Goal: Transaction & Acquisition: Obtain resource

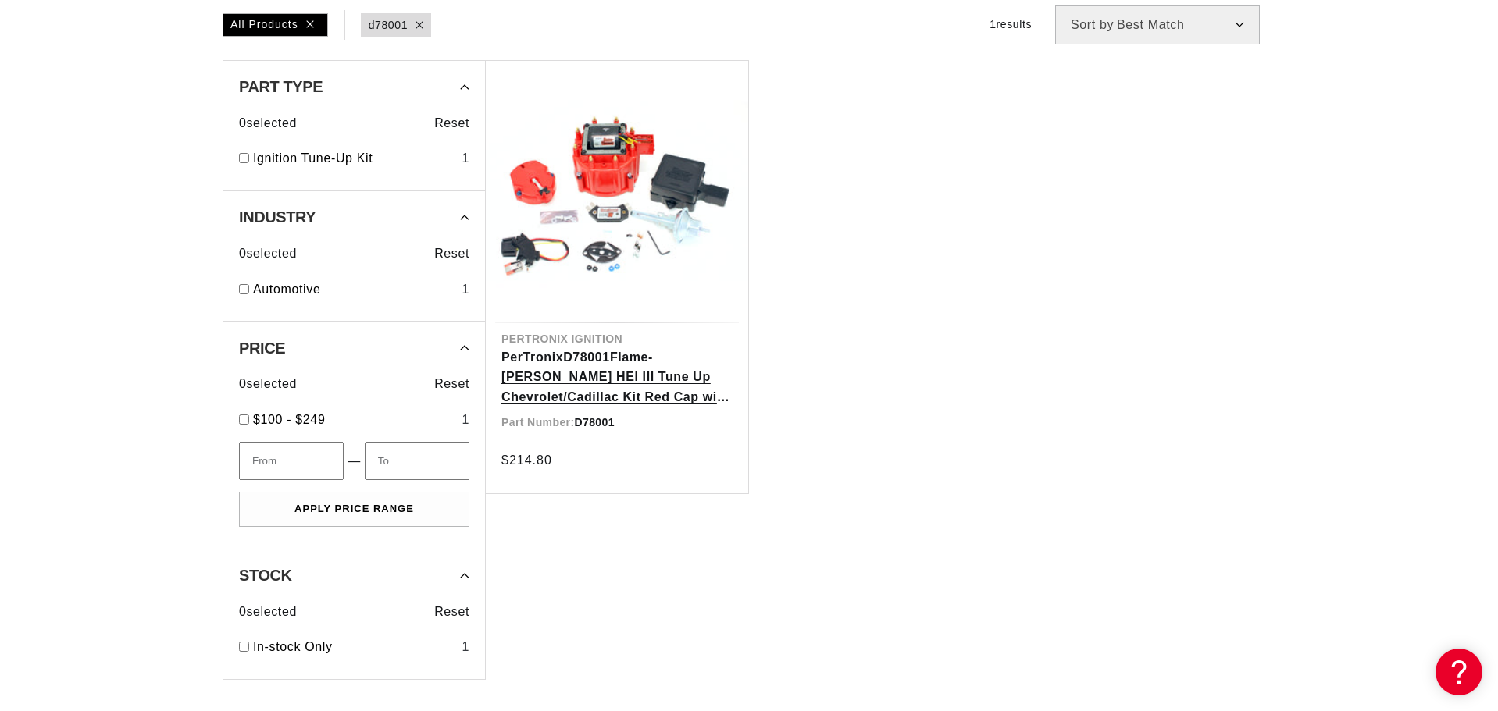
click at [612, 367] on link "PerTronix D78001 Flame-[PERSON_NAME] HEI III Tune Up Chevrolet/Cadillac Kit Red…" at bounding box center [616, 377] width 231 height 60
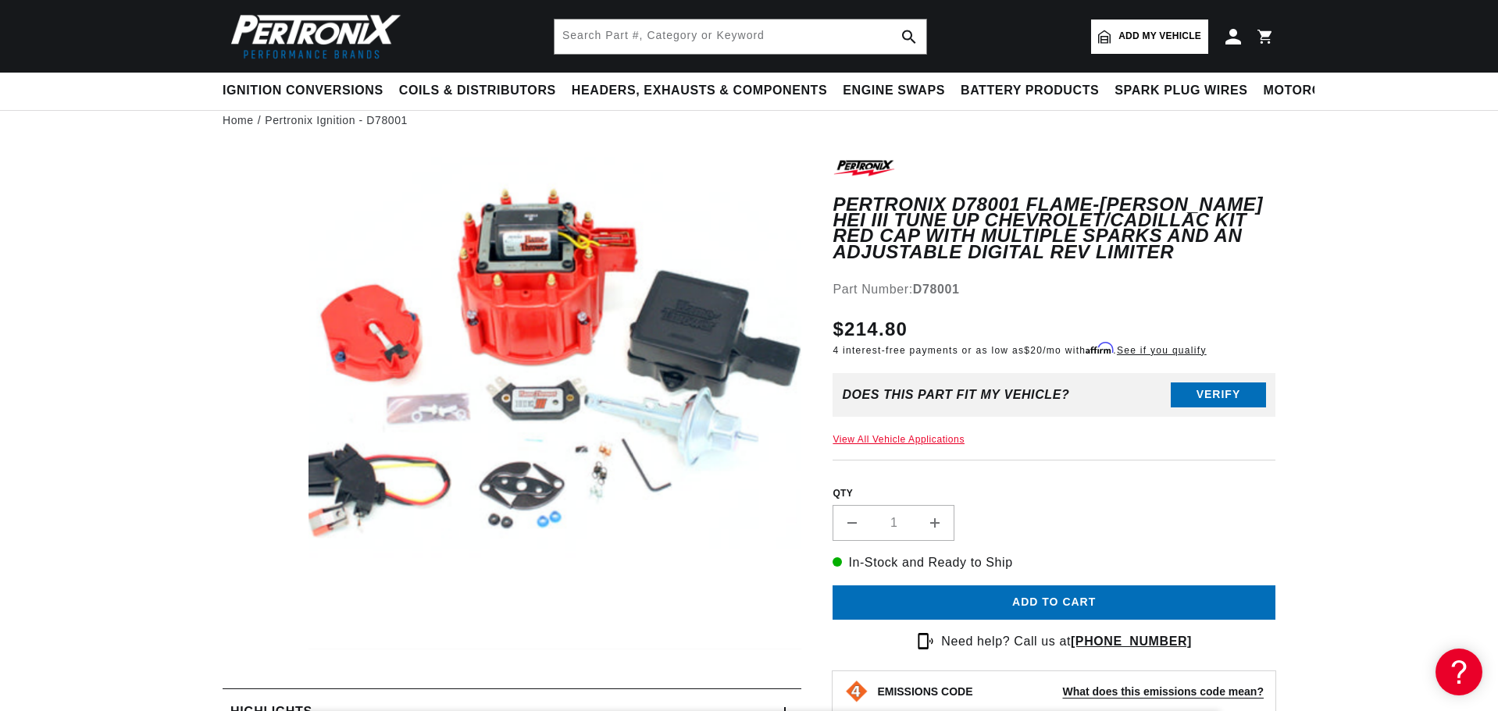
click at [259, 650] on button "Open media 1 in modal" at bounding box center [259, 650] width 0 height 0
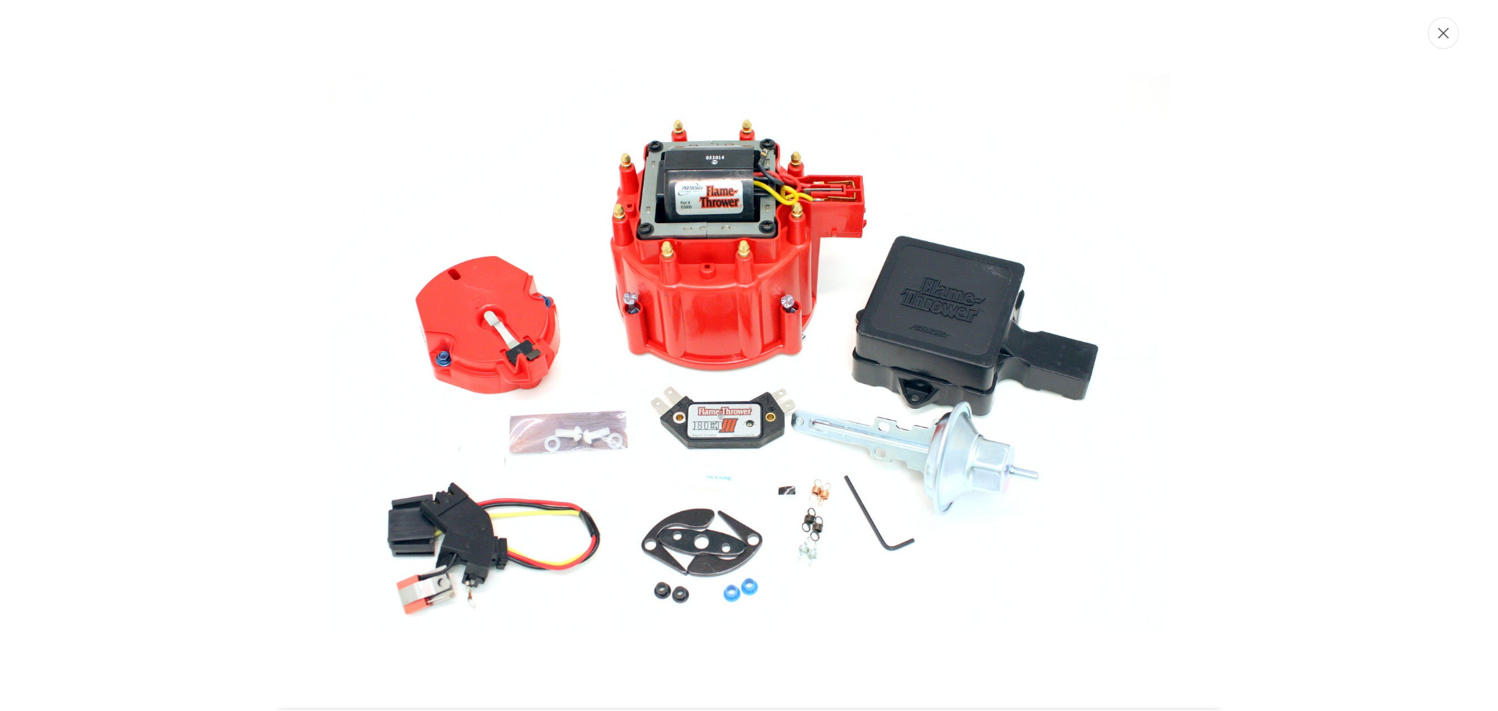
scroll to position [0, 497]
click at [1450, 32] on button "Close" at bounding box center [1444, 33] width 31 height 32
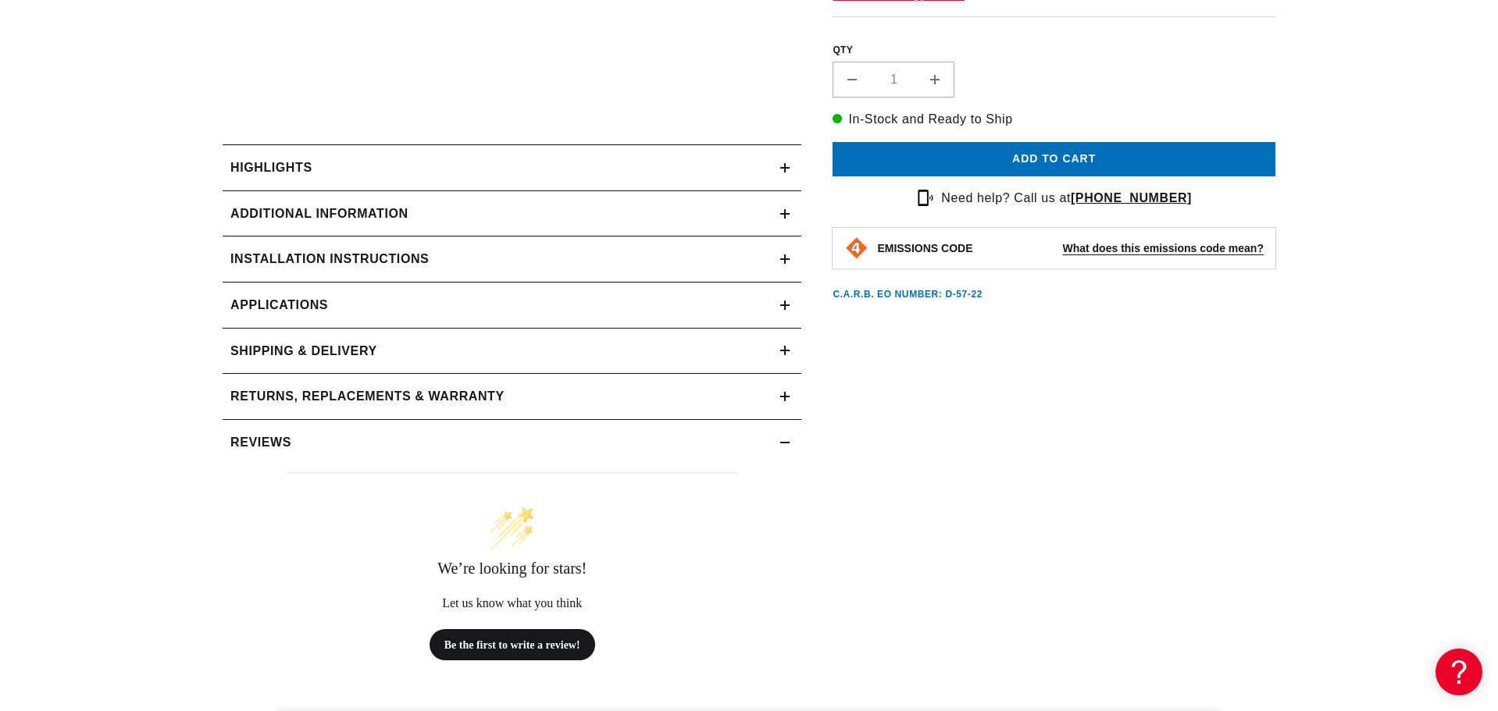
scroll to position [625, 0]
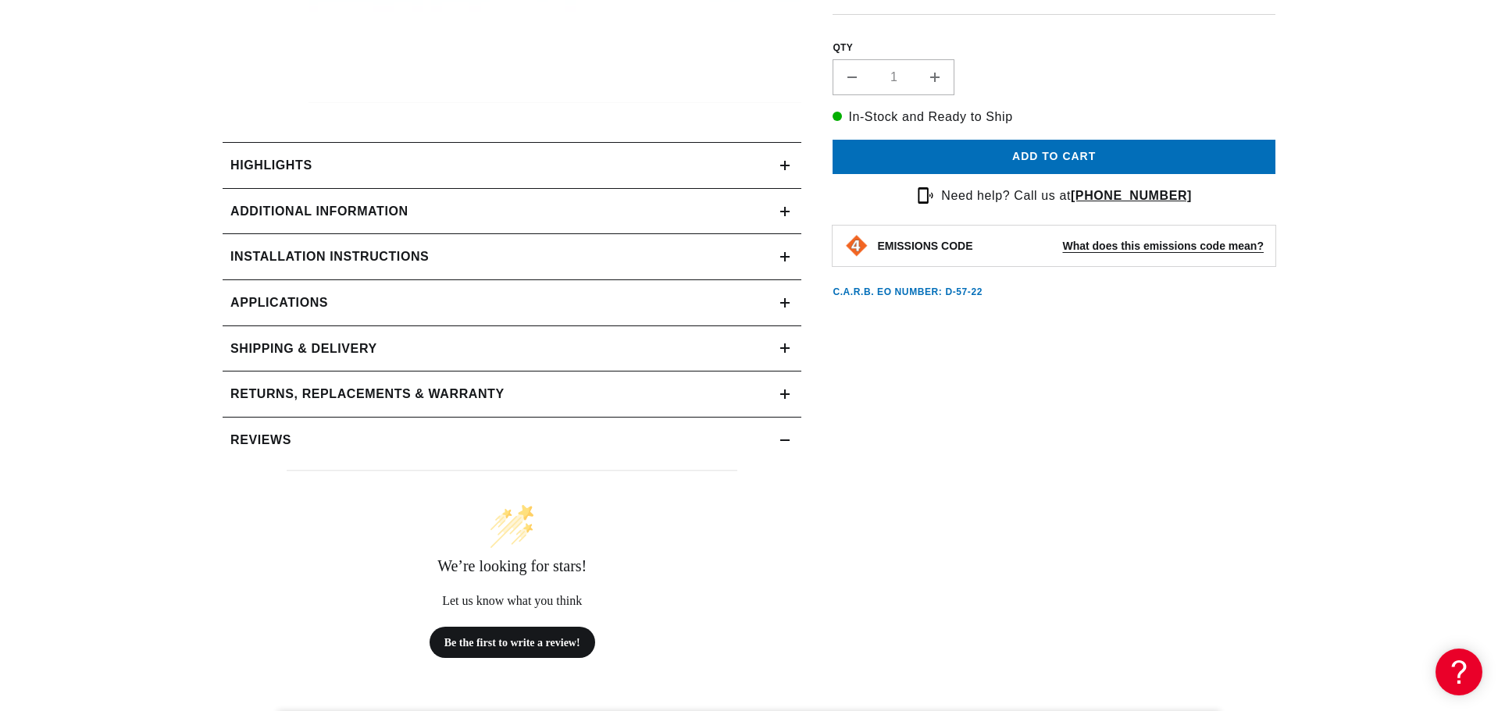
click at [780, 163] on icon at bounding box center [784, 165] width 9 height 9
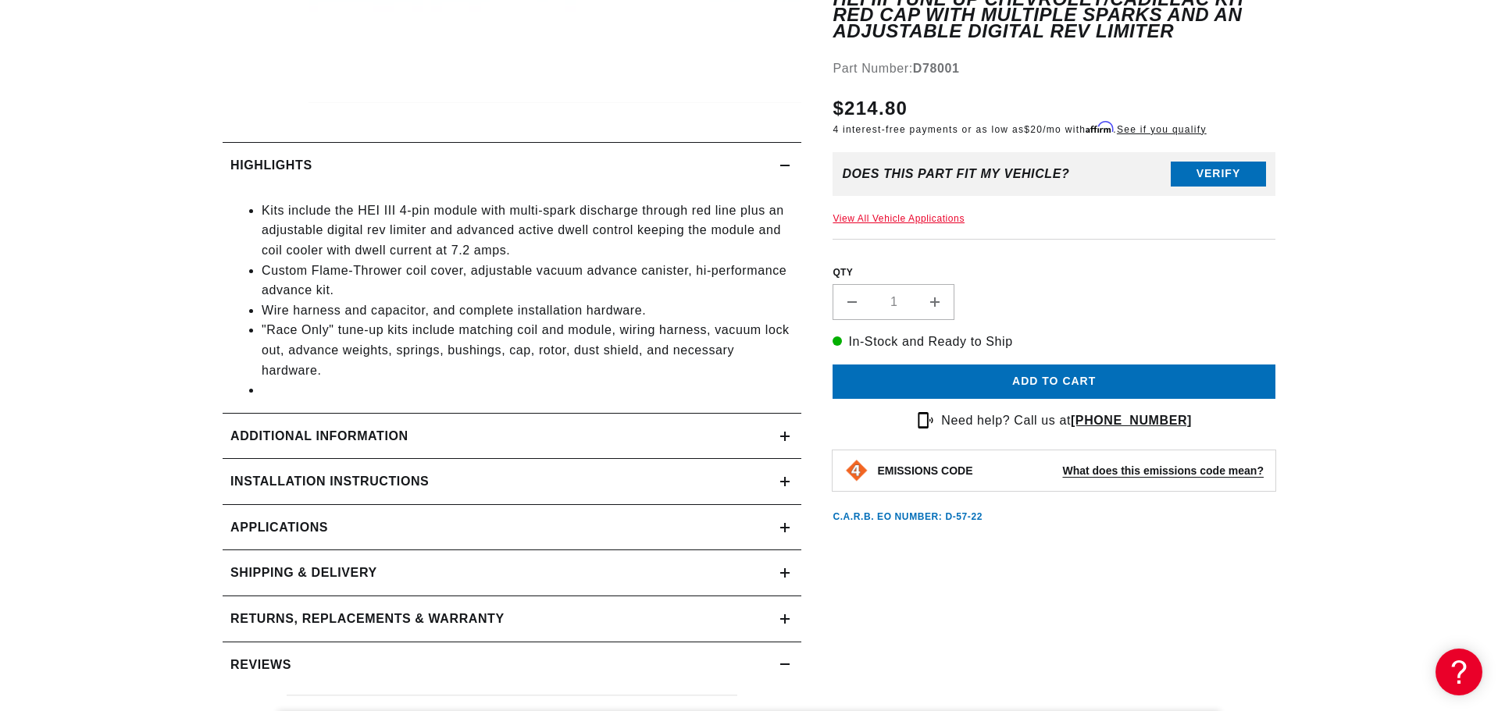
scroll to position [0, 497]
click at [786, 164] on icon at bounding box center [784, 165] width 9 height 9
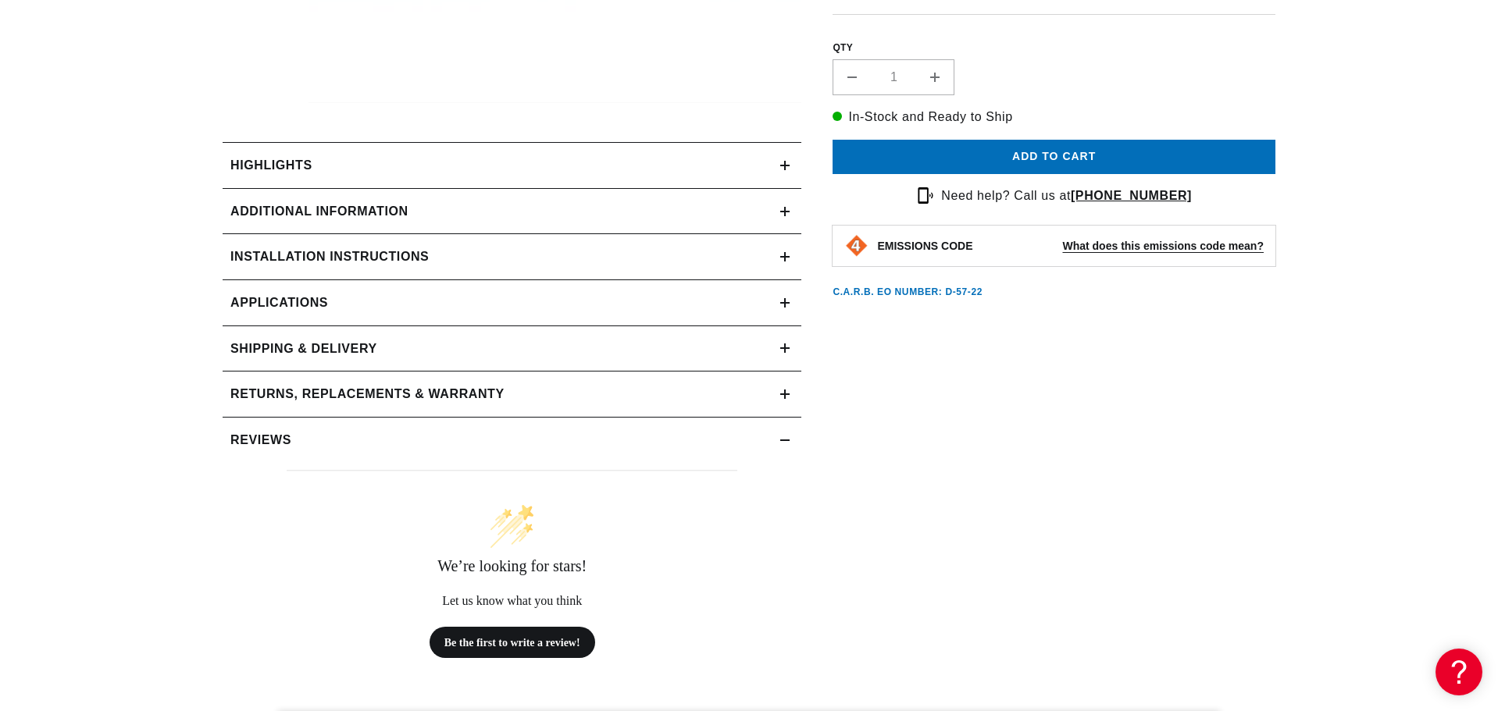
scroll to position [0, 0]
click at [782, 216] on icon at bounding box center [784, 211] width 9 height 9
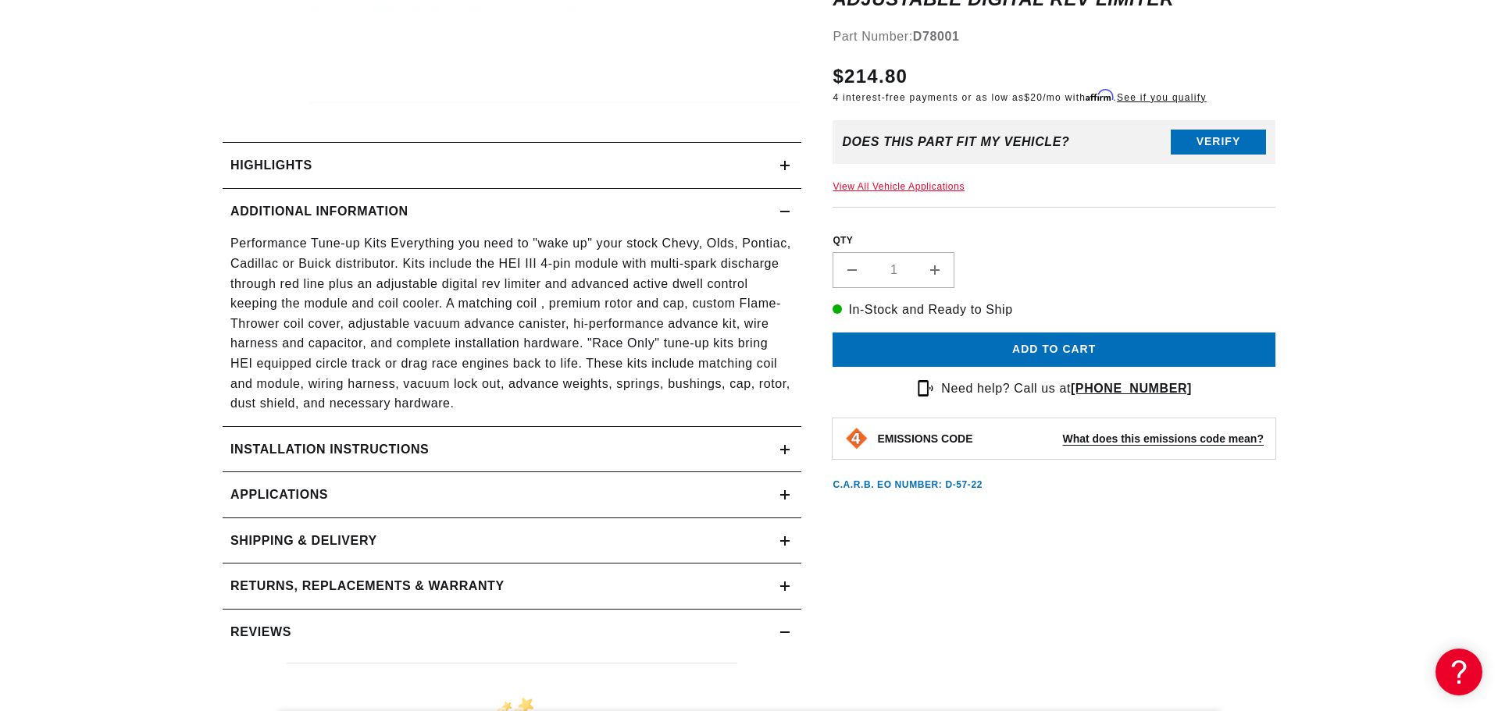
click at [785, 215] on icon at bounding box center [784, 211] width 9 height 9
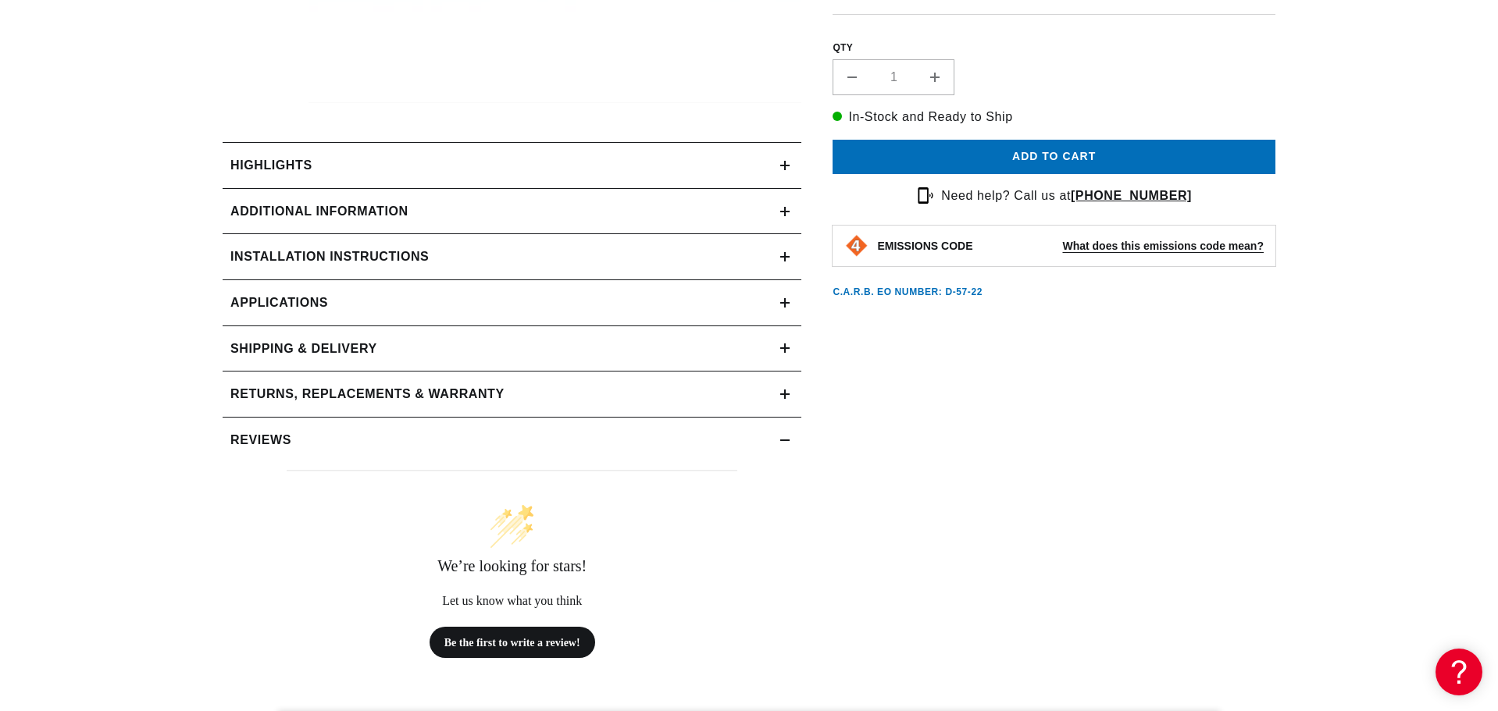
click at [785, 257] on icon at bounding box center [784, 257] width 9 height 0
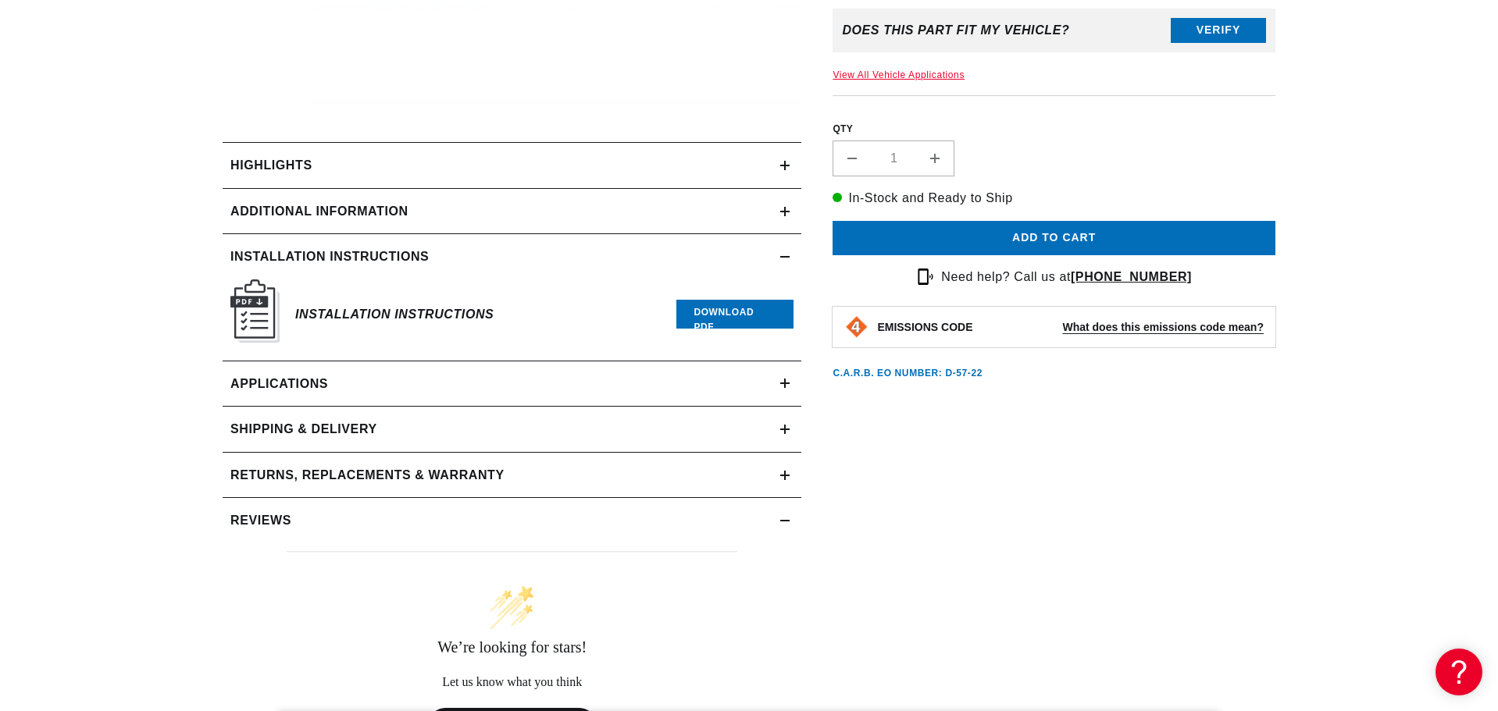
scroll to position [0, 497]
click at [382, 317] on h6 "Installation Instructions" at bounding box center [394, 314] width 198 height 21
click at [382, 316] on h6 "Installation Instructions" at bounding box center [394, 314] width 198 height 21
click at [753, 313] on link "Download PDF" at bounding box center [734, 314] width 117 height 29
